Goal: Check status: Check status

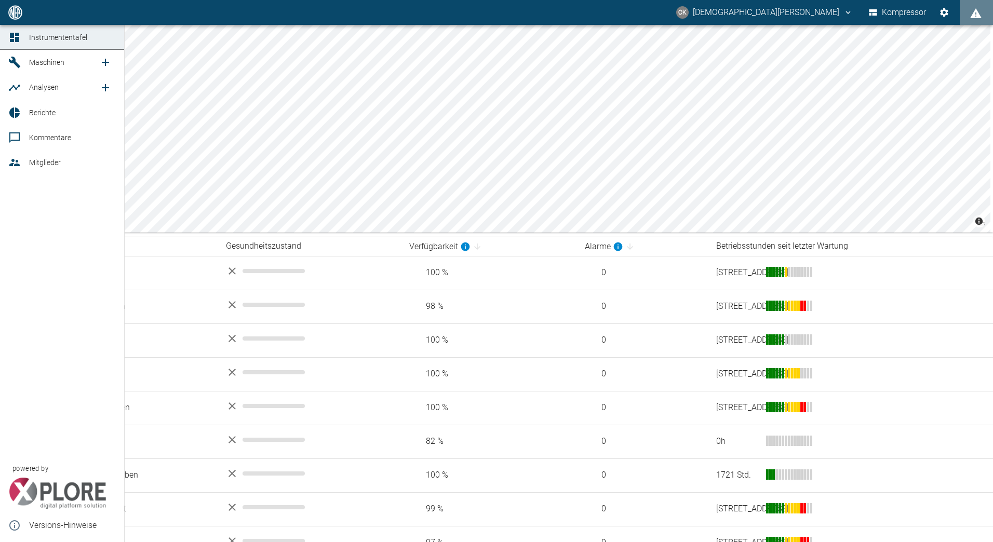
click at [14, 158] on icon at bounding box center [14, 162] width 12 height 12
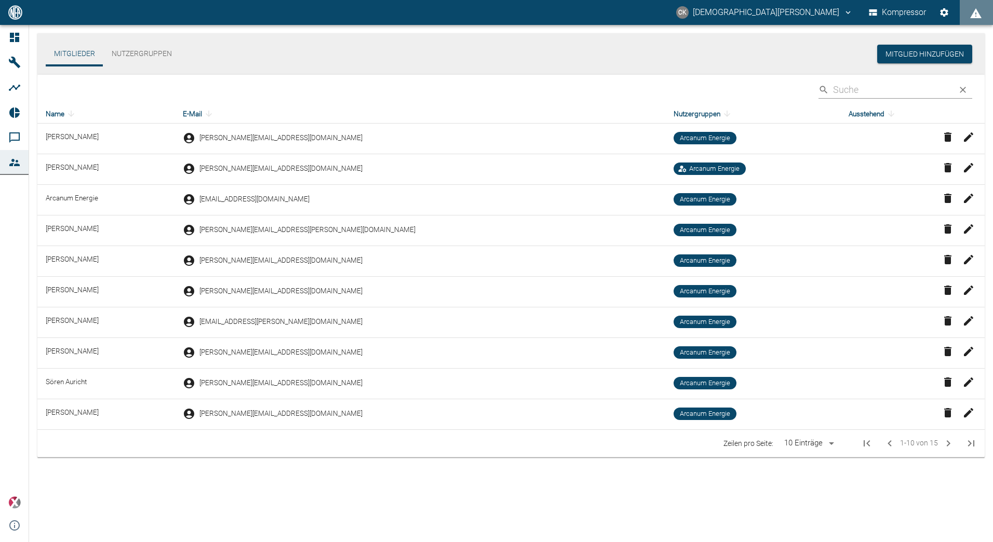
click at [947, 444] on icon "Nächste Seite" at bounding box center [948, 443] width 12 height 12
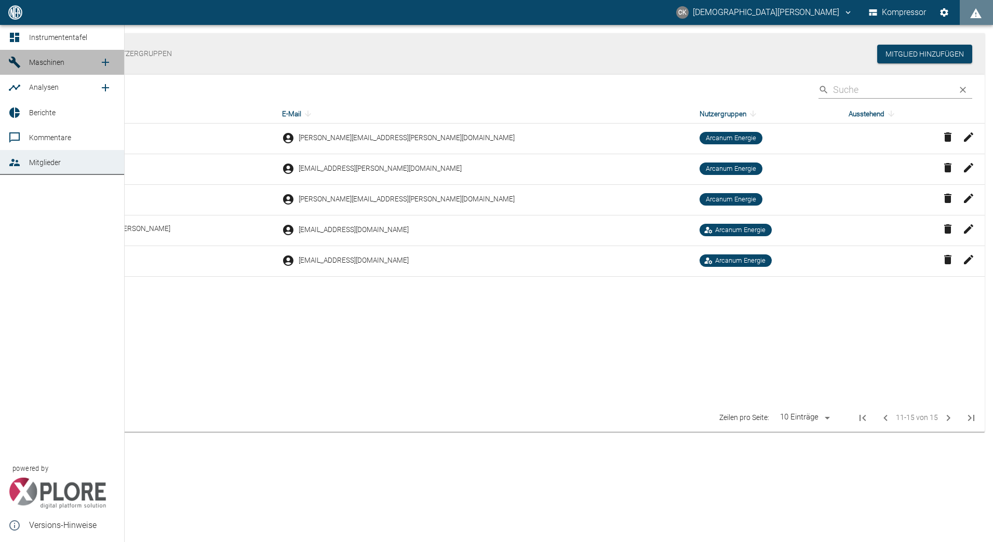
click at [14, 59] on icon at bounding box center [14, 62] width 11 height 11
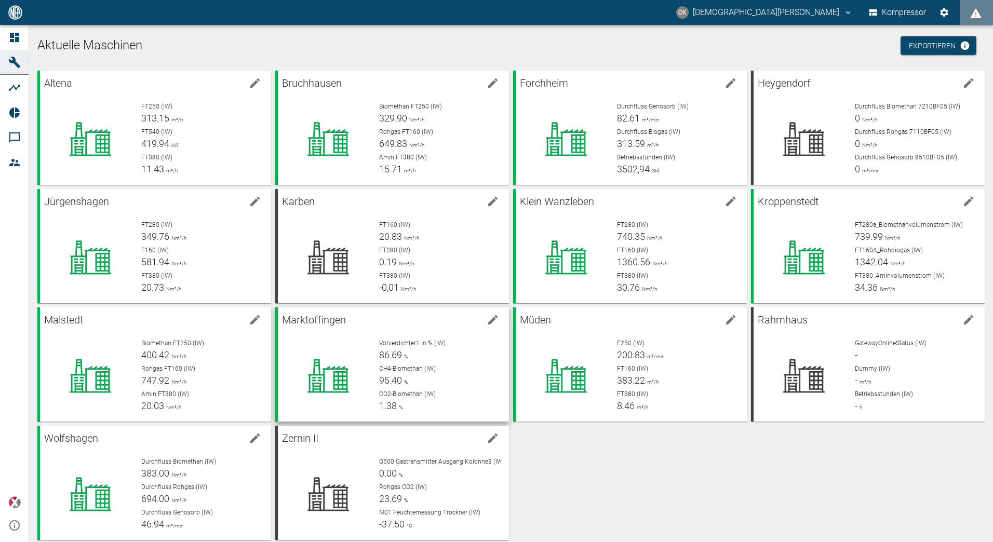
click at [333, 337] on div at bounding box center [324, 371] width 93 height 83
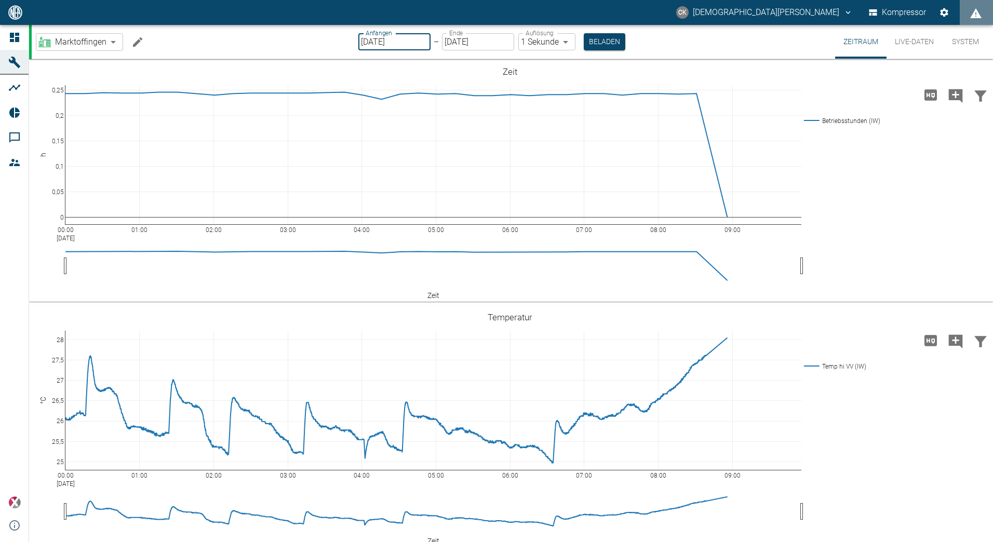
click at [368, 42] on input "[DATE]" at bounding box center [394, 41] width 72 height 17
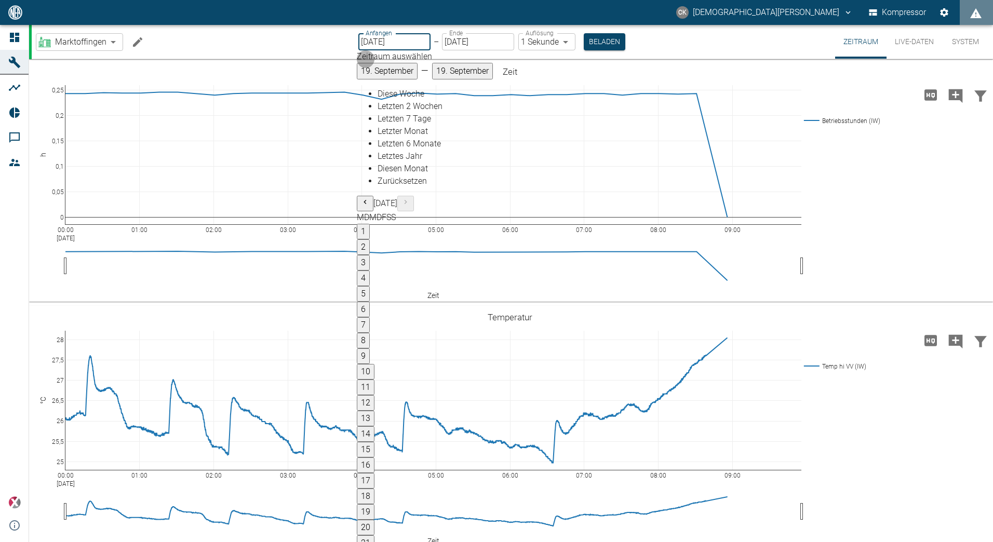
type input "[DATE]"
type input "2min"
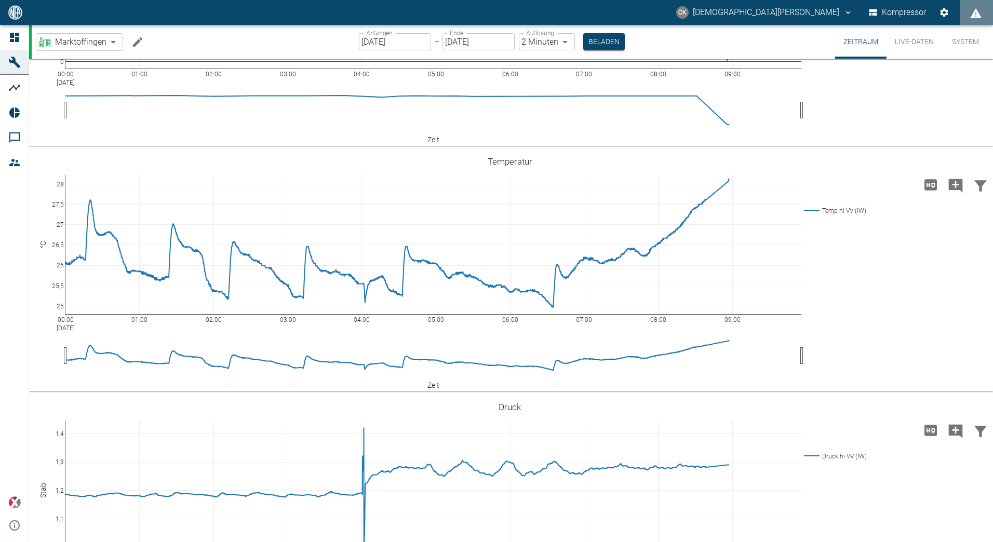
scroll to position [208, 0]
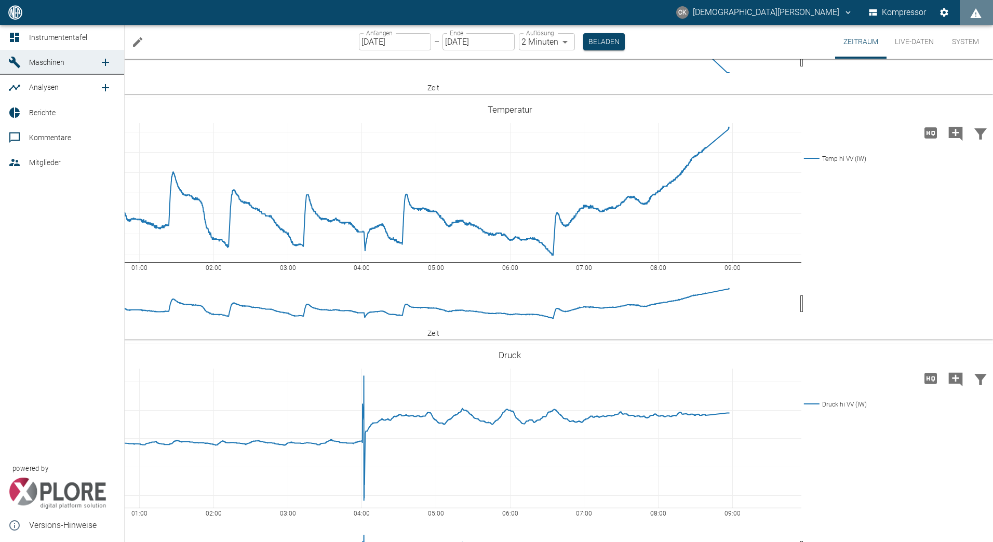
click at [15, 90] on icon at bounding box center [14, 88] width 12 height 12
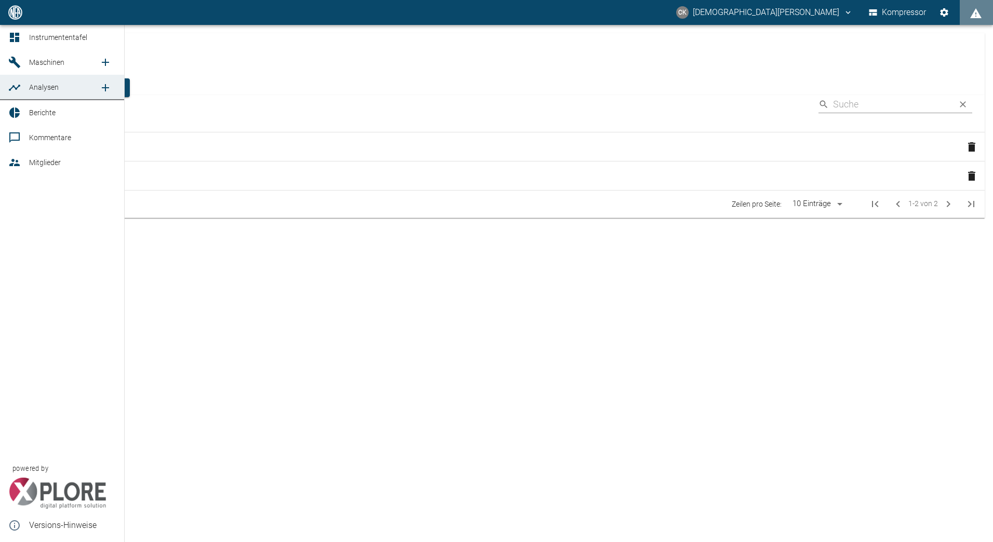
click at [15, 115] on icon at bounding box center [14, 112] width 12 height 12
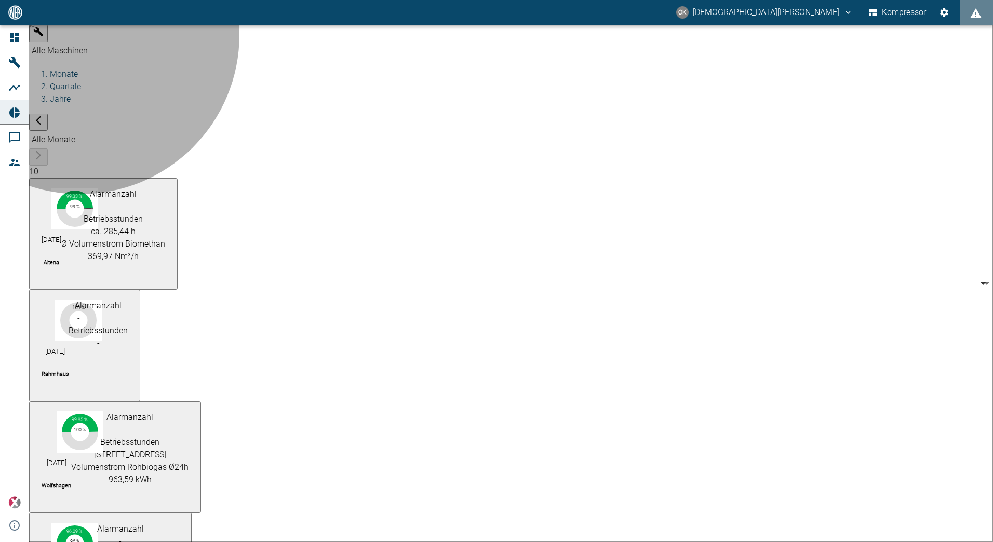
type input "e9731f2b-3ac7-4cb6-9b2a-632822ff81b9"
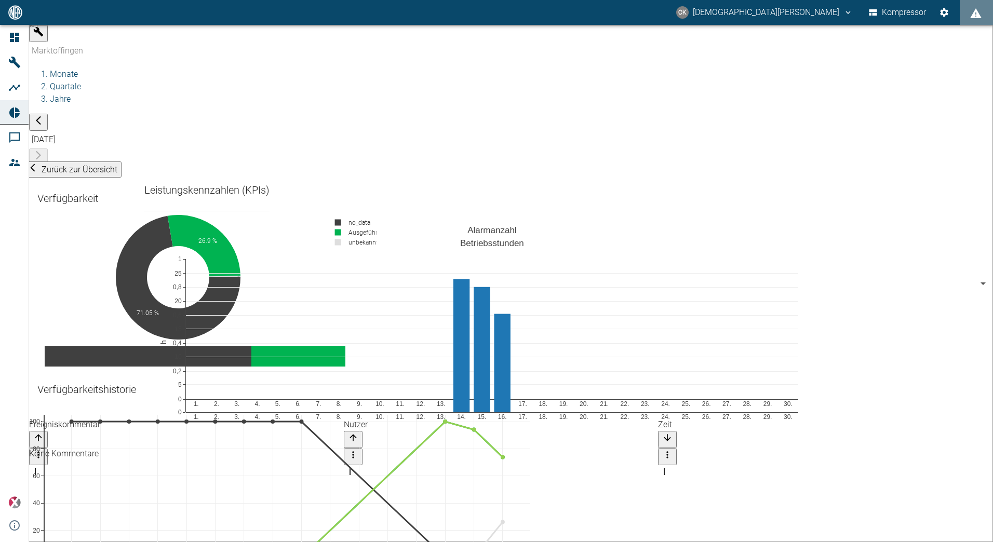
click at [11, 14] on img at bounding box center [15, 12] width 16 height 14
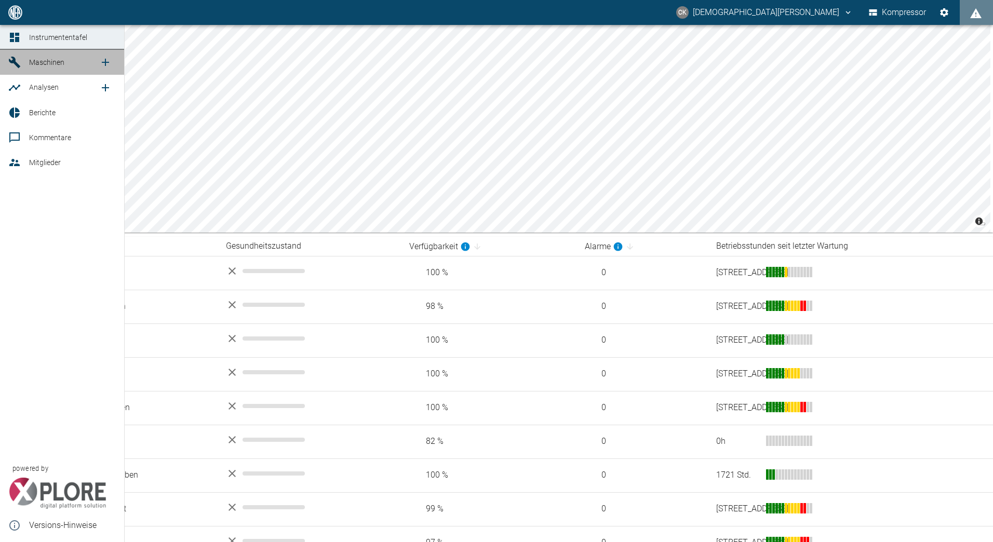
click at [20, 58] on icon at bounding box center [14, 62] width 12 height 12
